Goal: Entertainment & Leisure: Consume media (video, audio)

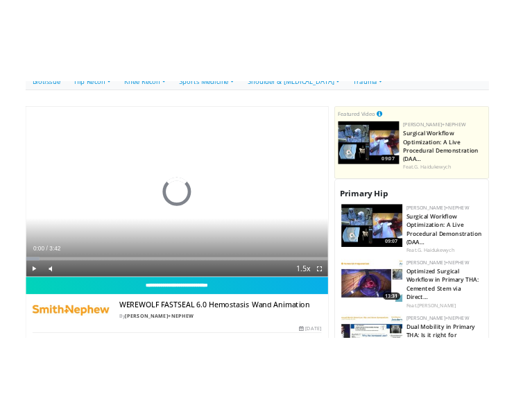
scroll to position [391, 0]
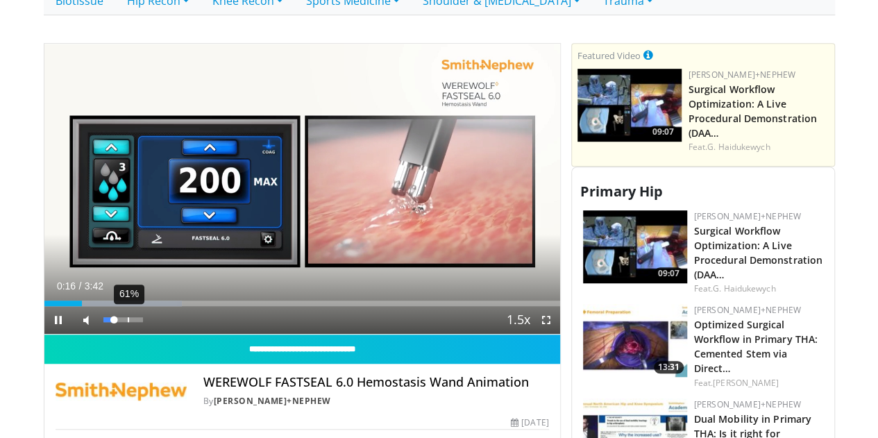
click at [103, 322] on div "61%" at bounding box center [123, 319] width 40 height 5
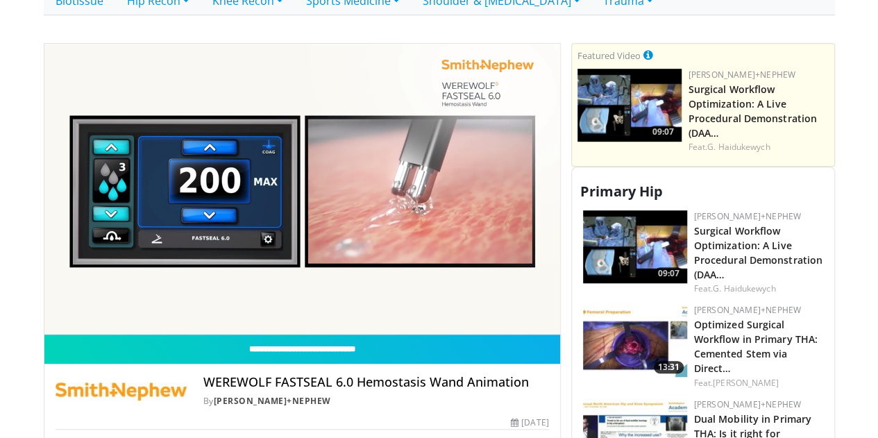
click at [310, 15] on p at bounding box center [439, 23] width 770 height 17
